Goal: Task Accomplishment & Management: Use online tool/utility

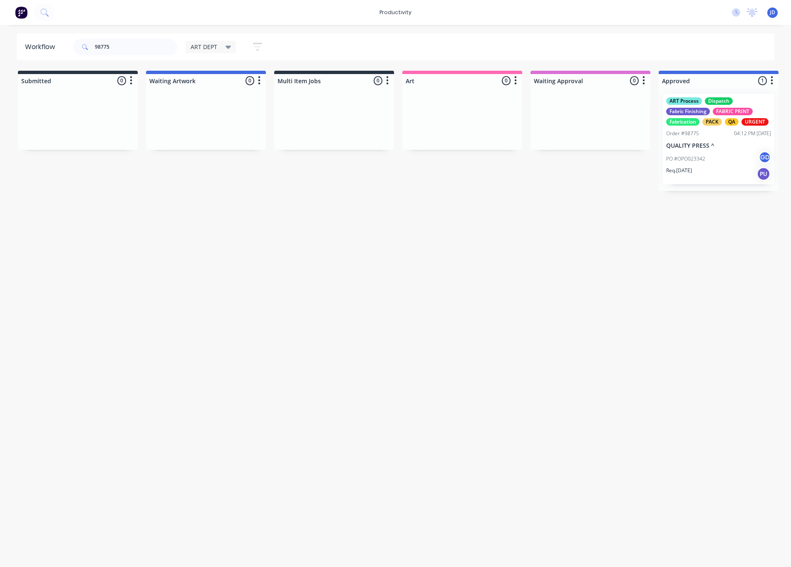
scroll to position [0, 63]
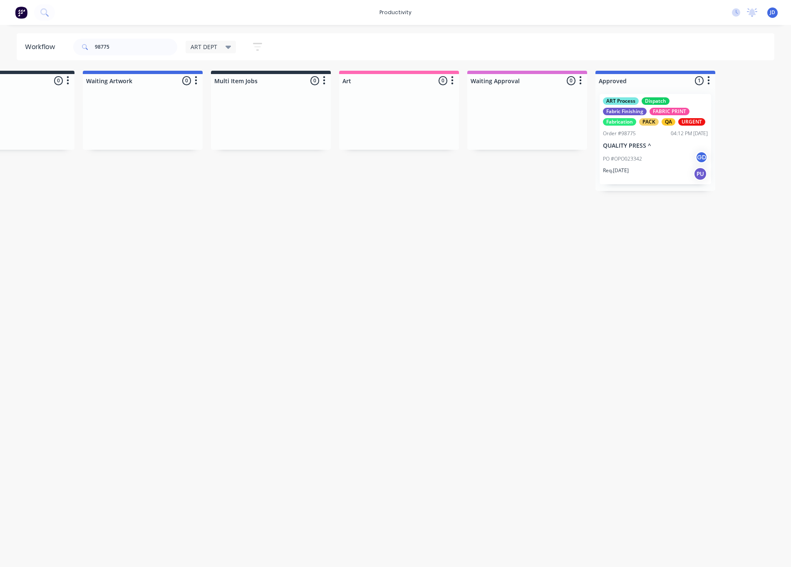
drag, startPoint x: 143, startPoint y: 43, endPoint x: 62, endPoint y: 36, distance: 81.1
click at [62, 36] on header "Workflow 98775 ART DEPT Save new view None edit ART DEPT (Default) edit Banner …" at bounding box center [396, 46] width 758 height 27
type input "98760"
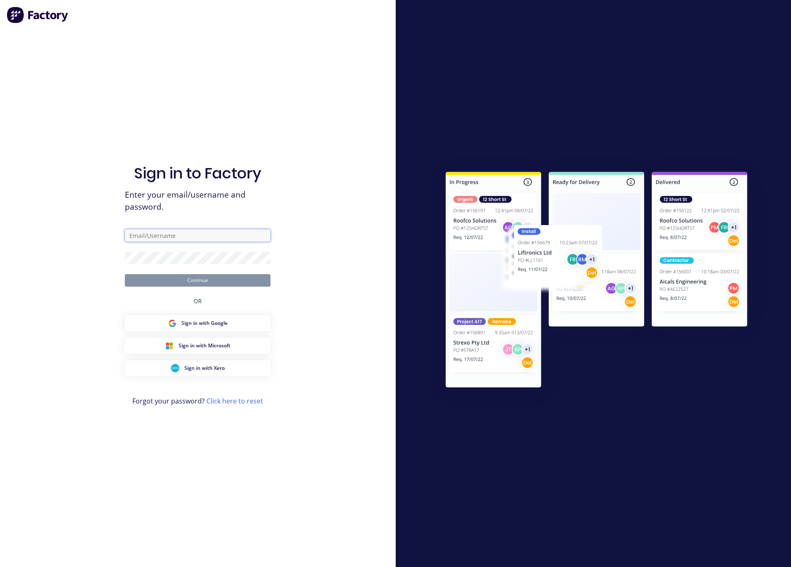
type input "[EMAIL_ADDRESS][DOMAIN_NAME]"
click at [182, 280] on button "Continue" at bounding box center [198, 280] width 146 height 12
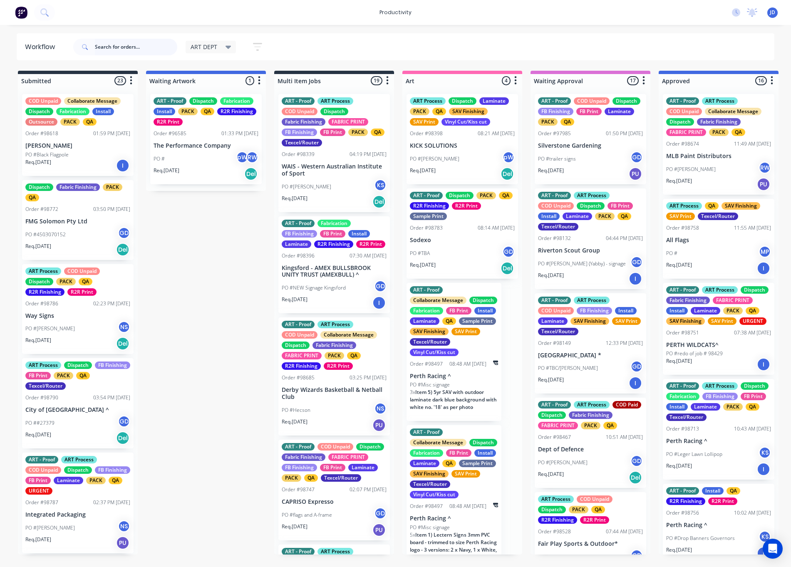
click at [144, 50] on input "text" at bounding box center [136, 47] width 82 height 17
click at [145, 46] on input "text" at bounding box center [136, 47] width 82 height 17
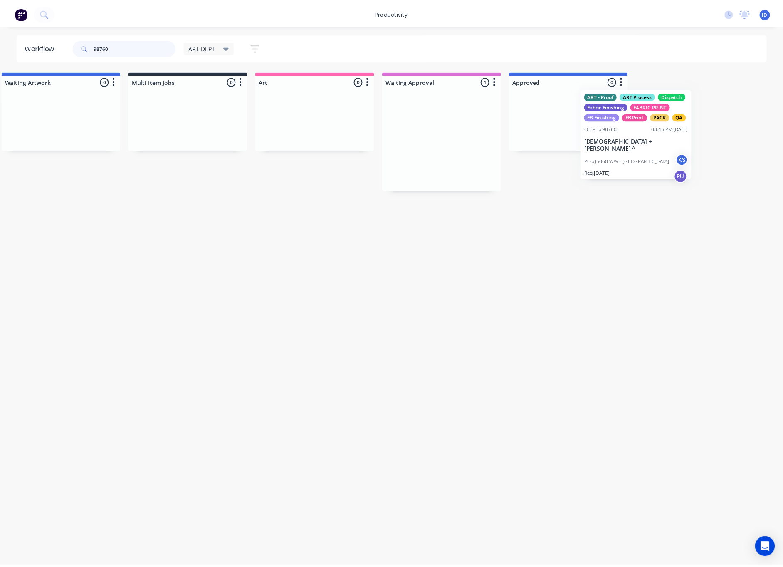
scroll to position [0, 154]
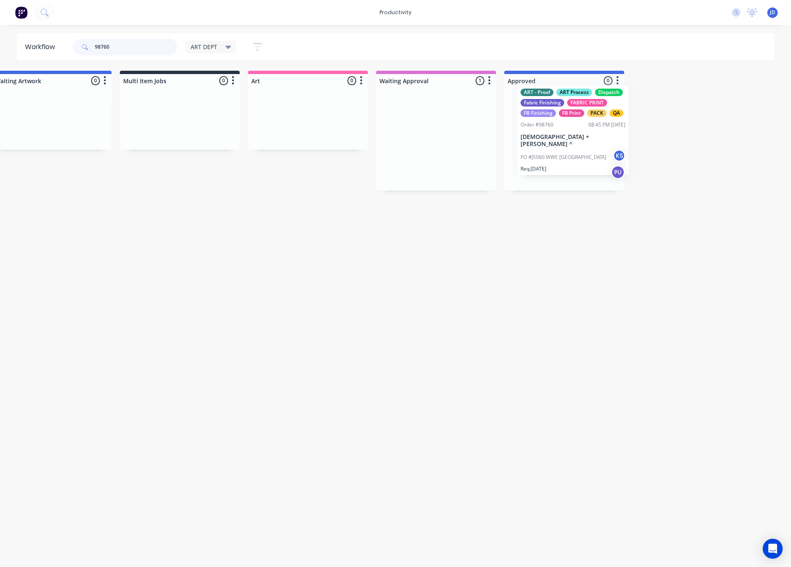
drag, startPoint x: 564, startPoint y: 144, endPoint x: 551, endPoint y: 135, distance: 15.5
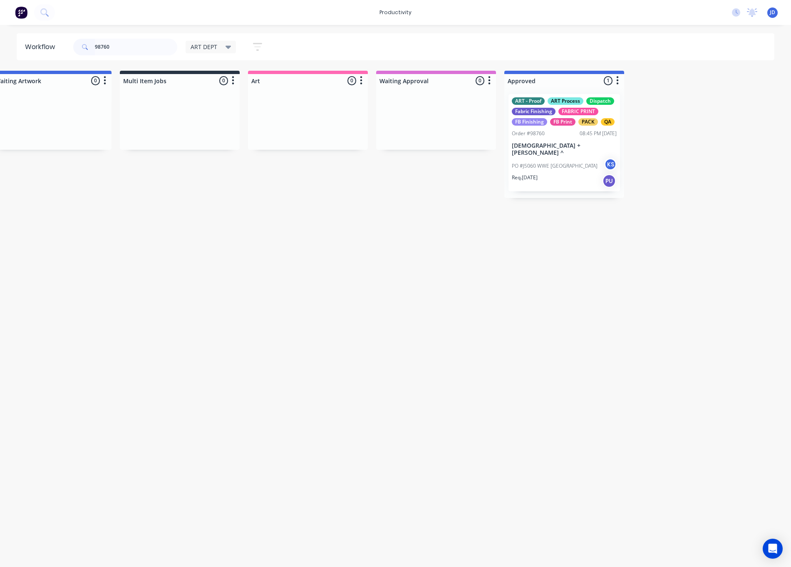
click at [543, 162] on p "PO #J5060 WWE [GEOGRAPHIC_DATA]" at bounding box center [555, 165] width 86 height 7
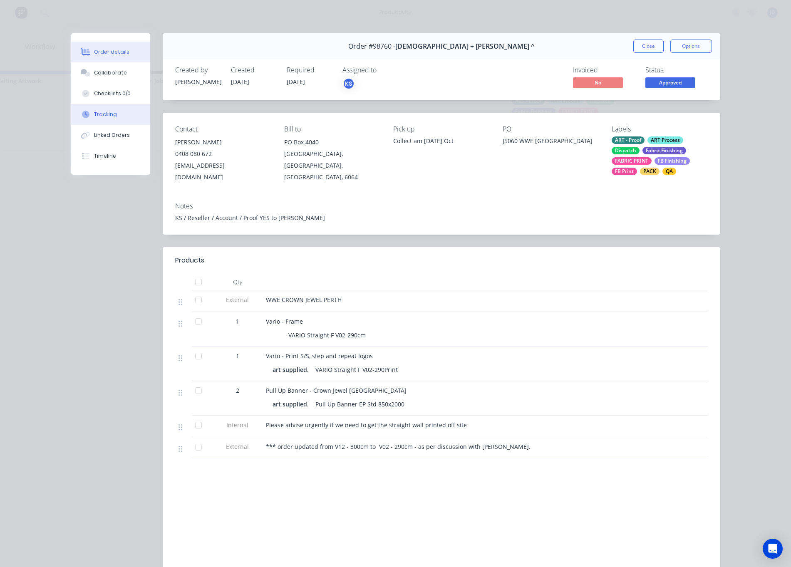
click at [121, 118] on button "Tracking" at bounding box center [110, 114] width 79 height 21
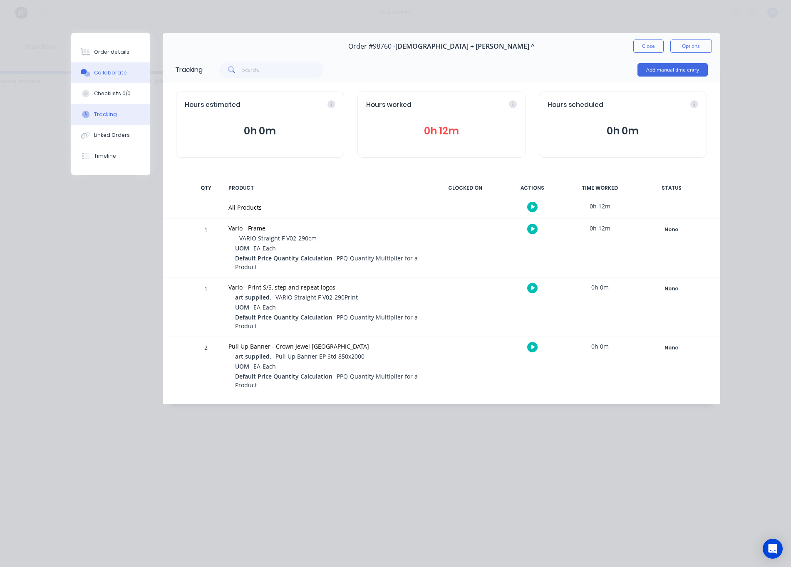
drag, startPoint x: 104, startPoint y: 70, endPoint x: 30, endPoint y: 82, distance: 75.7
click at [104, 70] on div "Collaborate" at bounding box center [110, 72] width 33 height 7
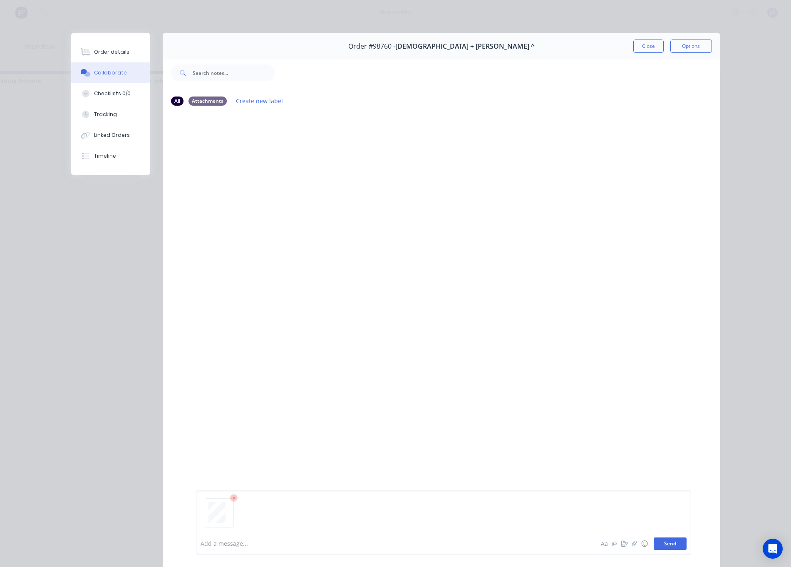
click at [666, 545] on button "Send" at bounding box center [670, 544] width 33 height 12
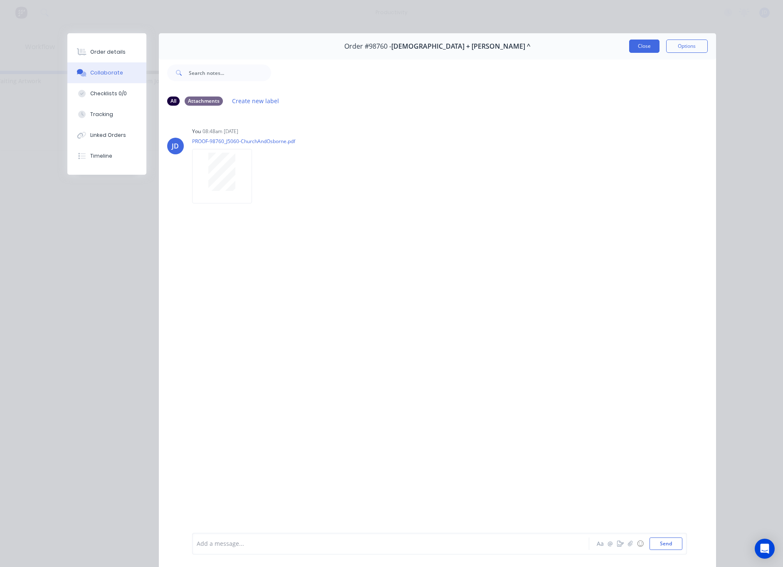
click at [634, 50] on button "Close" at bounding box center [644, 46] width 30 height 13
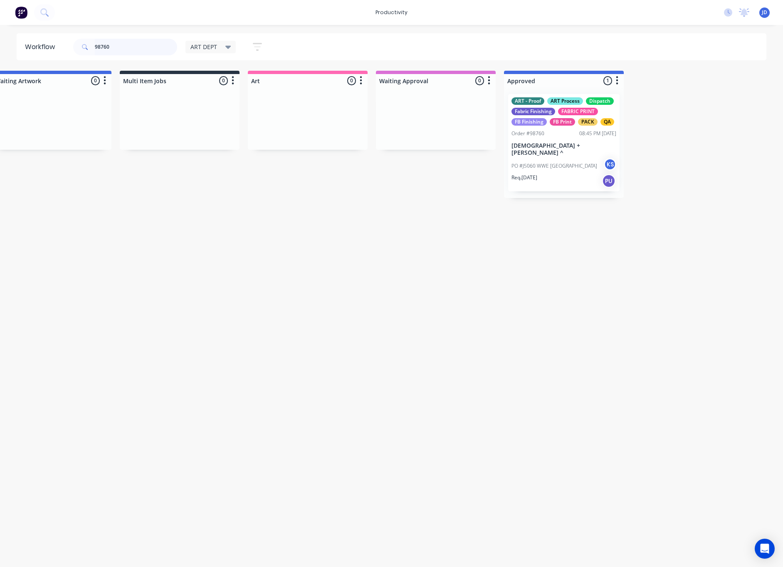
drag, startPoint x: 145, startPoint y: 47, endPoint x: 91, endPoint y: 49, distance: 54.1
click at [91, 49] on div "98760" at bounding box center [125, 47] width 104 height 17
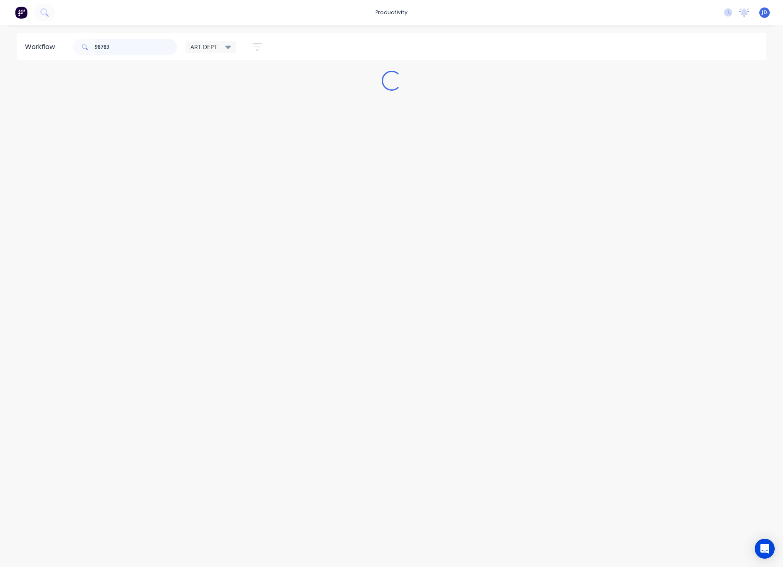
scroll to position [0, 0]
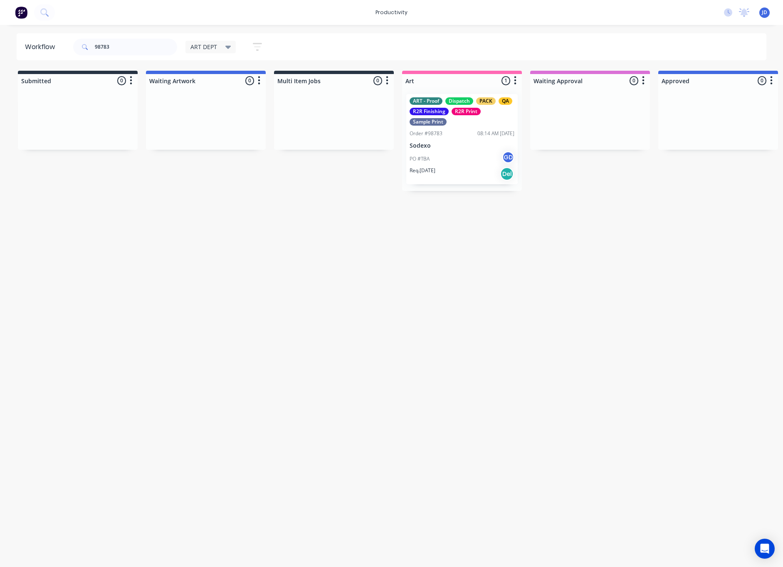
click at [443, 142] on p "Sodexo" at bounding box center [462, 145] width 105 height 7
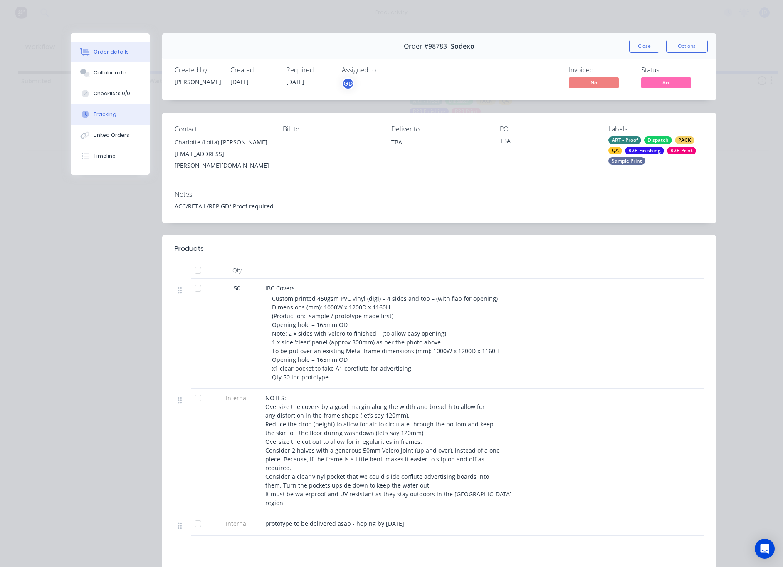
click at [119, 111] on button "Tracking" at bounding box center [110, 114] width 79 height 21
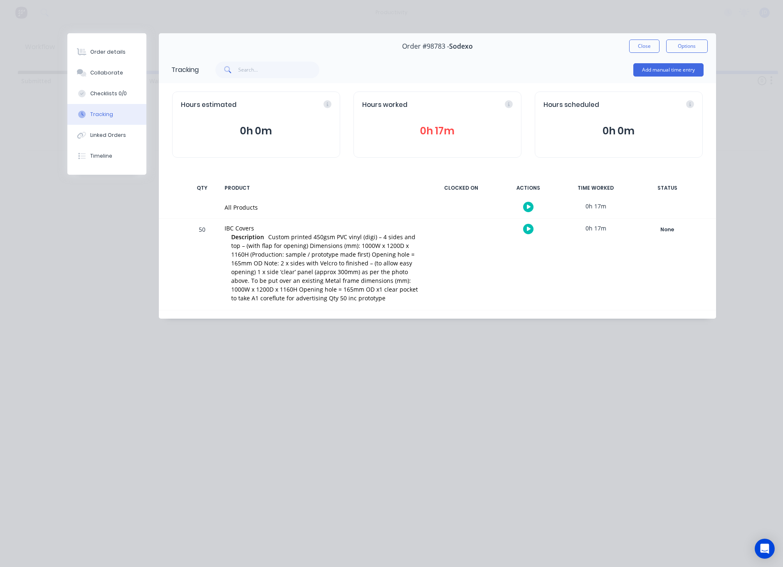
click at [525, 226] on button "button" at bounding box center [528, 229] width 10 height 10
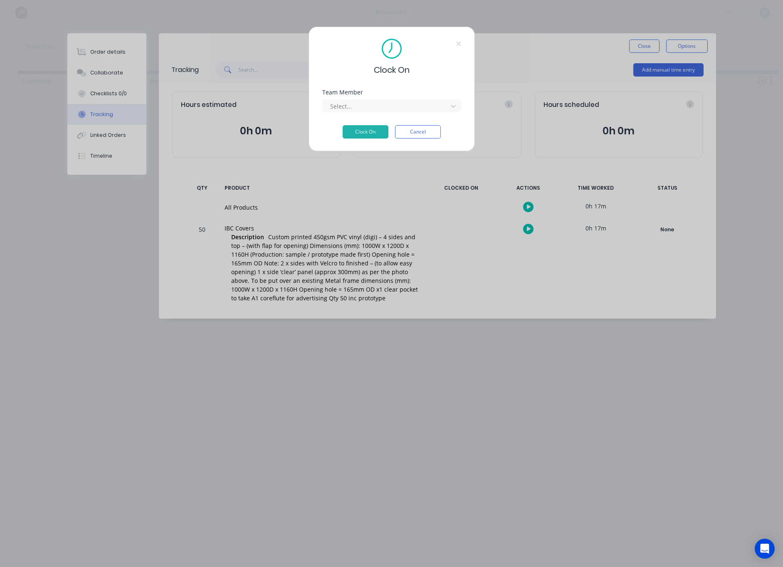
drag, startPoint x: 348, startPoint y: 100, endPoint x: 347, endPoint y: 113, distance: 12.9
click at [348, 100] on div "Select..." at bounding box center [386, 106] width 119 height 12
click at [370, 133] on button "Clock On" at bounding box center [366, 131] width 46 height 13
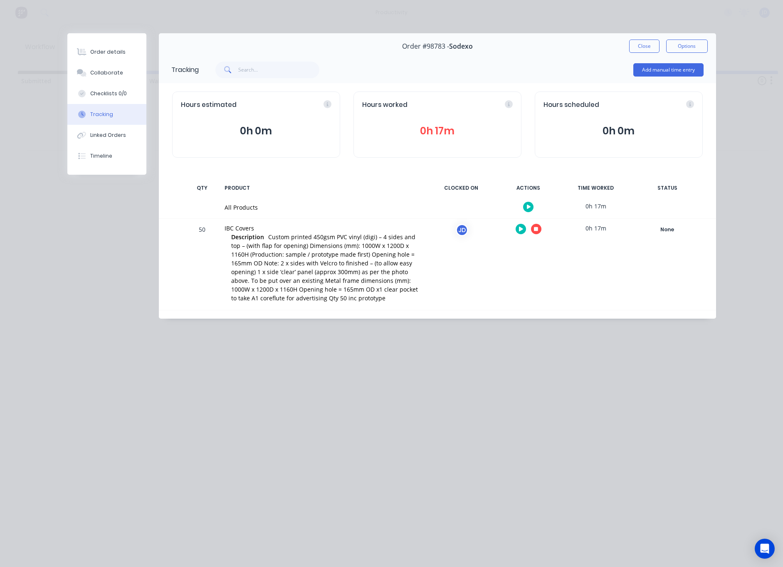
click at [540, 227] on button "button" at bounding box center [536, 229] width 10 height 10
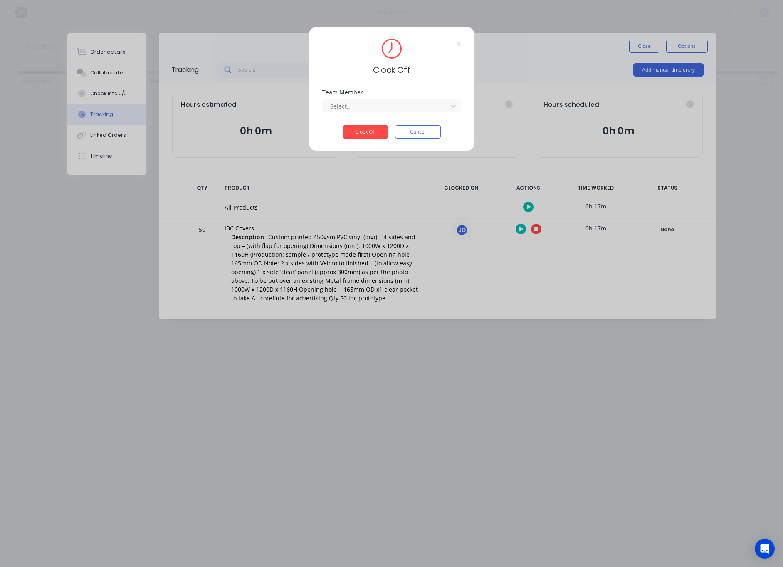
drag, startPoint x: 381, startPoint y: 109, endPoint x: 376, endPoint y: 114, distance: 7.9
click at [381, 109] on div at bounding box center [386, 106] width 114 height 10
drag, startPoint x: 349, startPoint y: 124, endPoint x: 350, endPoint y: 128, distance: 4.9
click at [350, 128] on button "Clock Off" at bounding box center [366, 131] width 46 height 13
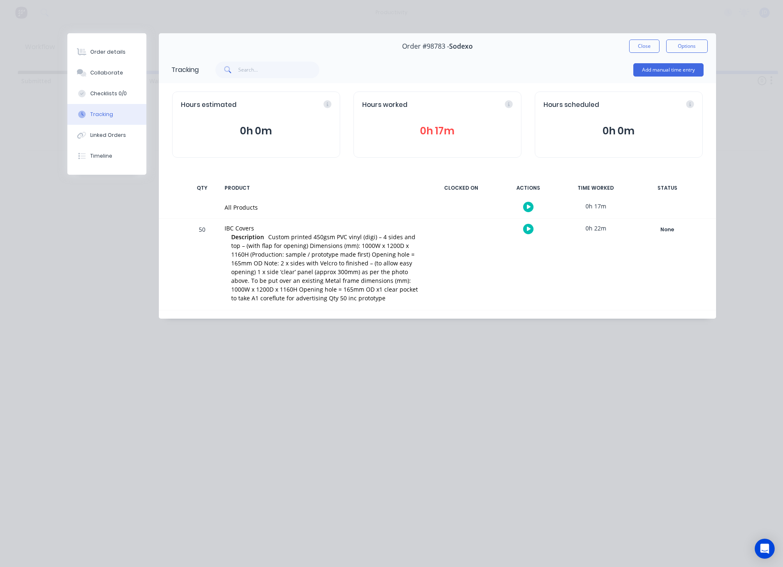
click at [628, 49] on div "Order #98783 - Sodexo Close Options" at bounding box center [437, 46] width 557 height 26
click at [642, 44] on button "Close" at bounding box center [644, 46] width 30 height 13
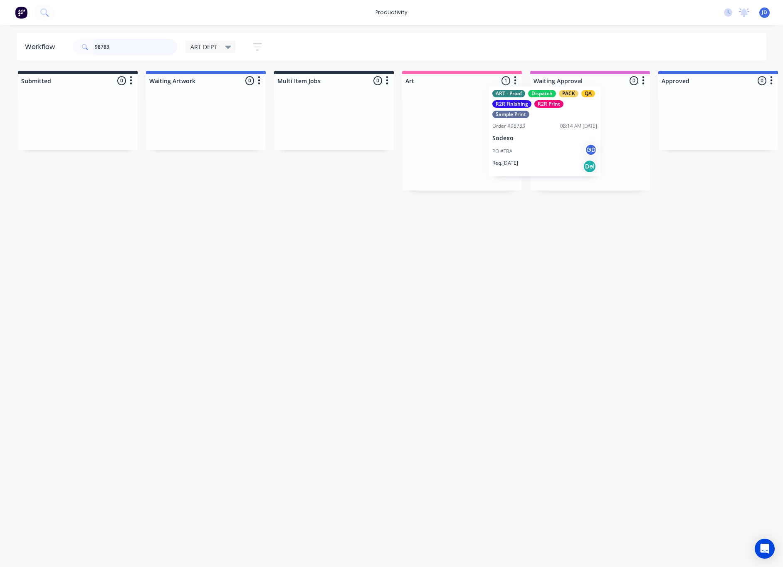
drag, startPoint x: 471, startPoint y: 101, endPoint x: 561, endPoint y: 94, distance: 91.0
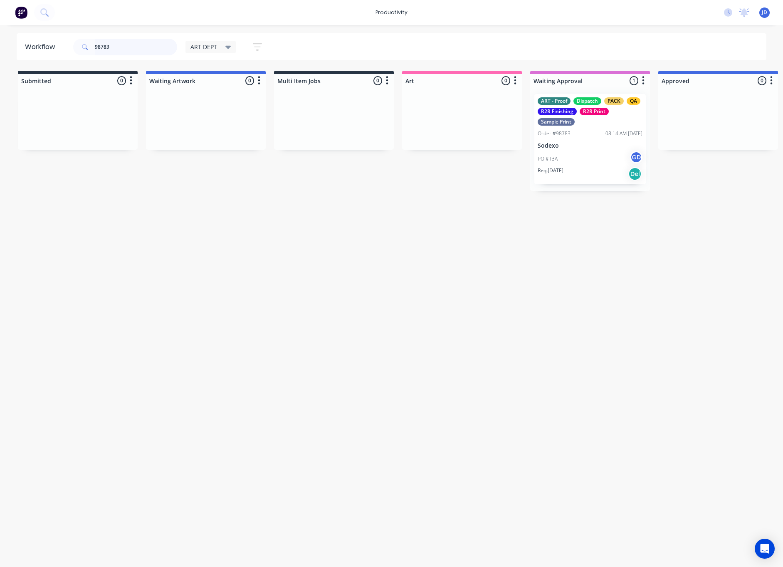
drag, startPoint x: 128, startPoint y: 52, endPoint x: 42, endPoint y: 48, distance: 86.2
click at [42, 48] on header "Workflow 98783 ART DEPT Save new view None edit ART DEPT (Default) edit Banner …" at bounding box center [392, 46] width 751 height 27
type input "98734"
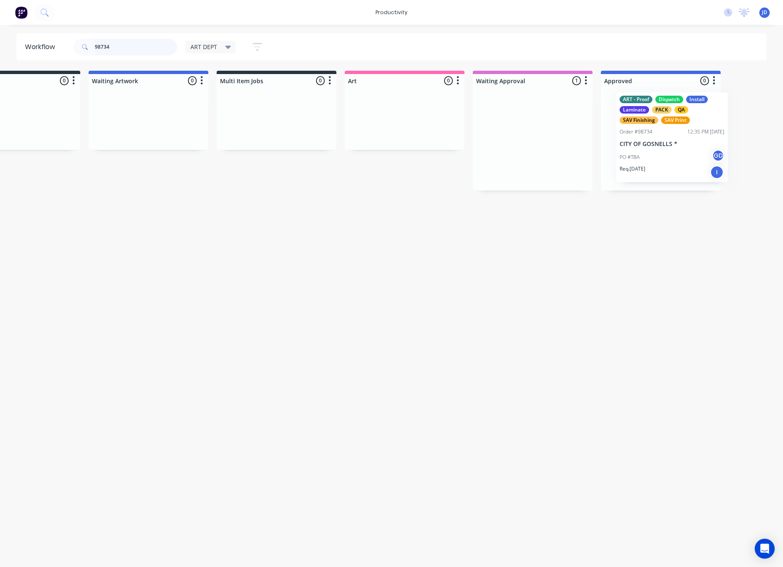
drag, startPoint x: 619, startPoint y: 156, endPoint x: 675, endPoint y: 149, distance: 56.5
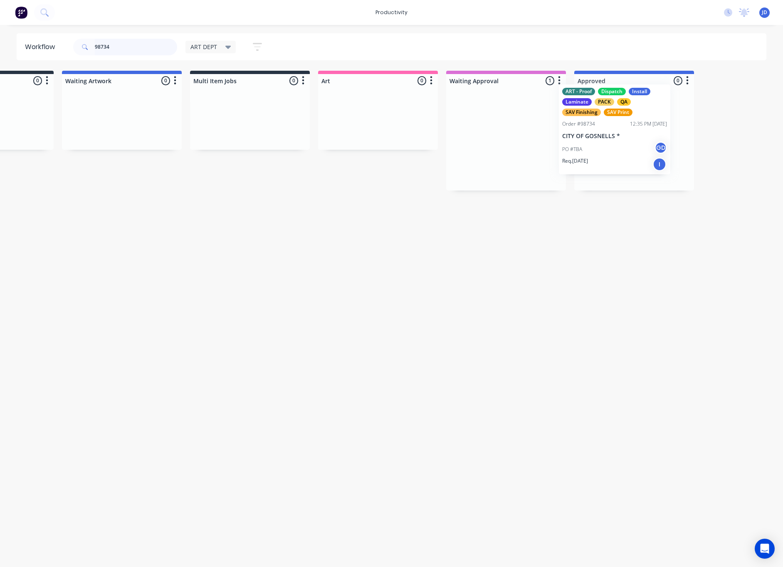
scroll to position [0, 88]
drag, startPoint x: 539, startPoint y: 146, endPoint x: 626, endPoint y: 137, distance: 87.4
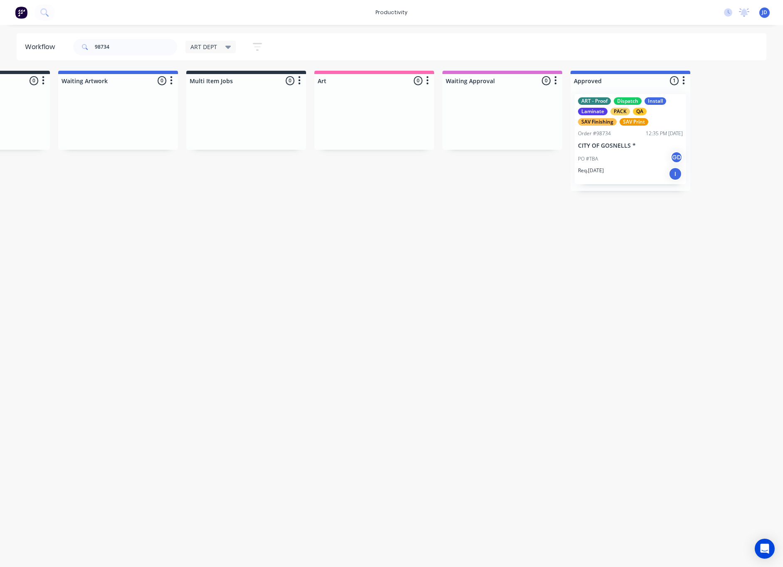
click at [616, 150] on div "ART - Proof Dispatch Install Laminate PACK QA SAV Finishing SAV Print Order #98…" at bounding box center [631, 139] width 120 height 104
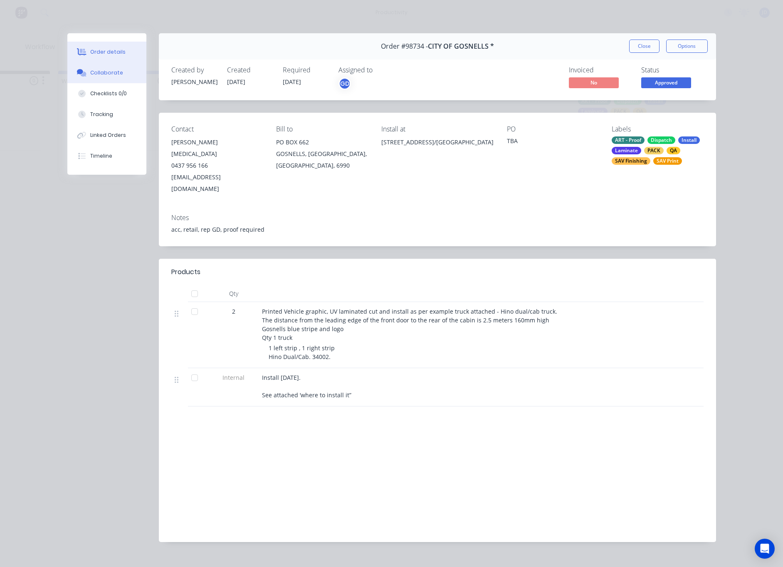
drag, startPoint x: 102, startPoint y: 81, endPoint x: 95, endPoint y: 80, distance: 7.5
click at [102, 81] on button "Collaborate" at bounding box center [106, 72] width 79 height 21
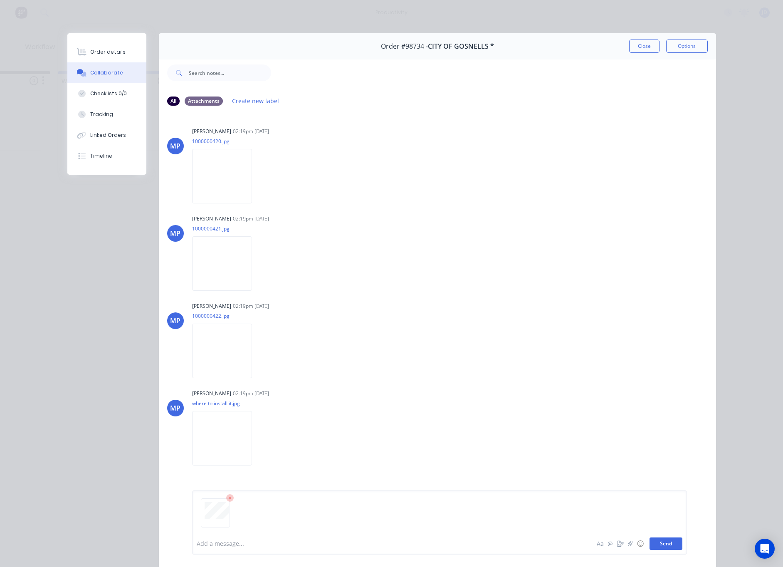
click at [668, 543] on button "Send" at bounding box center [666, 544] width 33 height 12
click at [654, 45] on button "Close" at bounding box center [644, 46] width 30 height 13
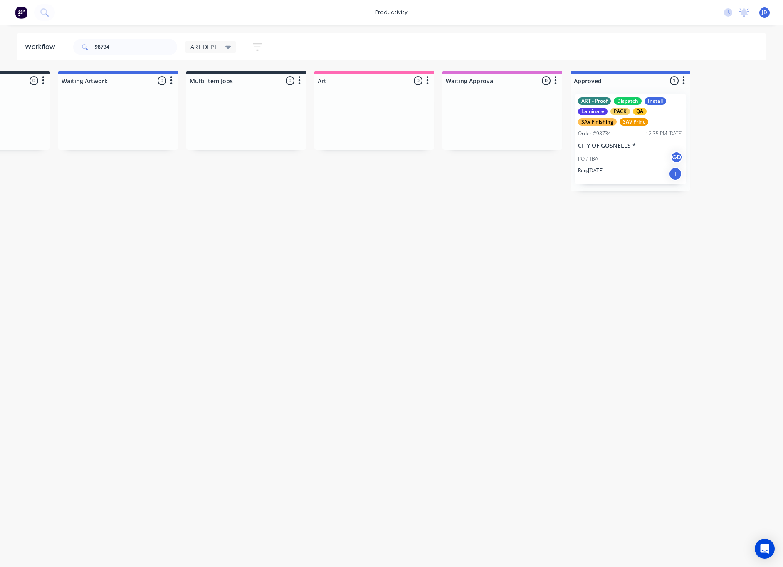
click at [476, 281] on div "Workflow 98734 ART DEPT Save new view None edit ART DEPT (Default) edit Banner …" at bounding box center [303, 291] width 783 height 517
